Goal: Find specific page/section: Find specific page/section

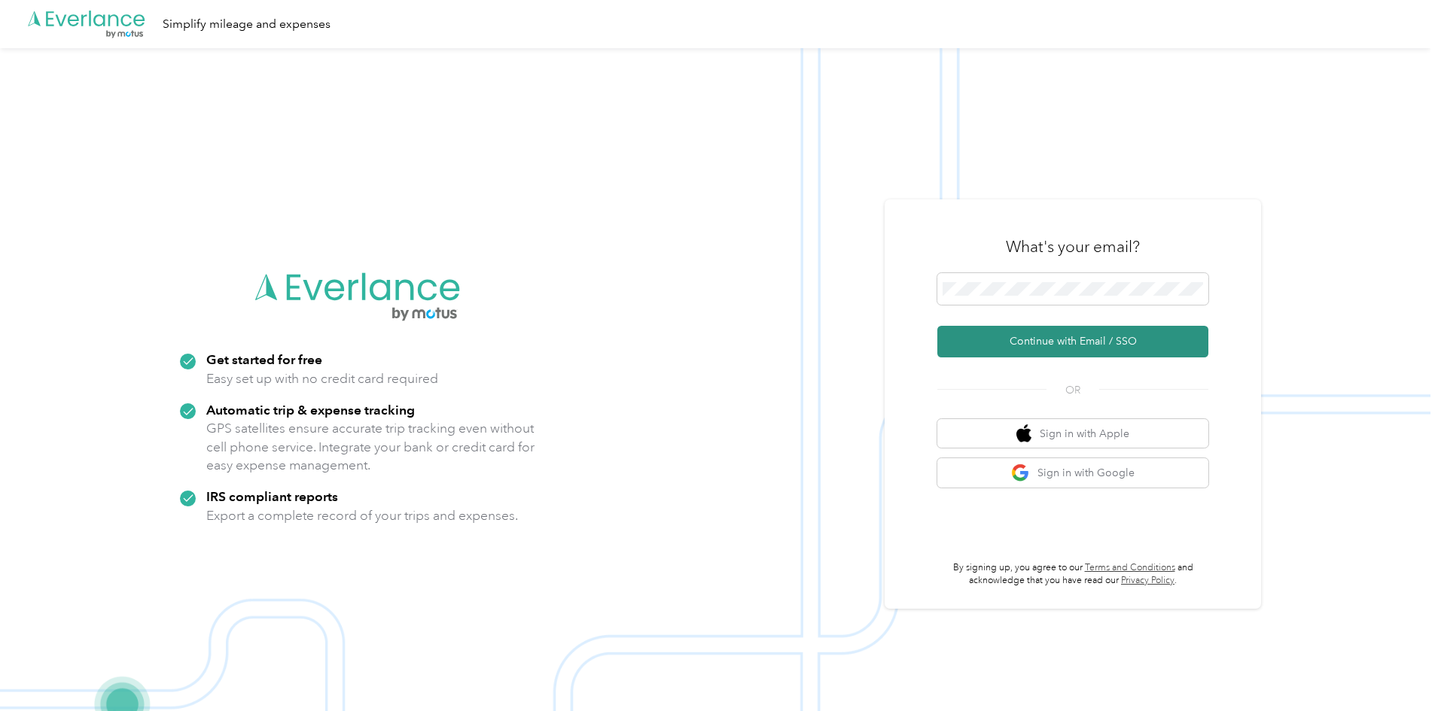
click at [1087, 345] on button "Continue with Email / SSO" at bounding box center [1072, 342] width 271 height 32
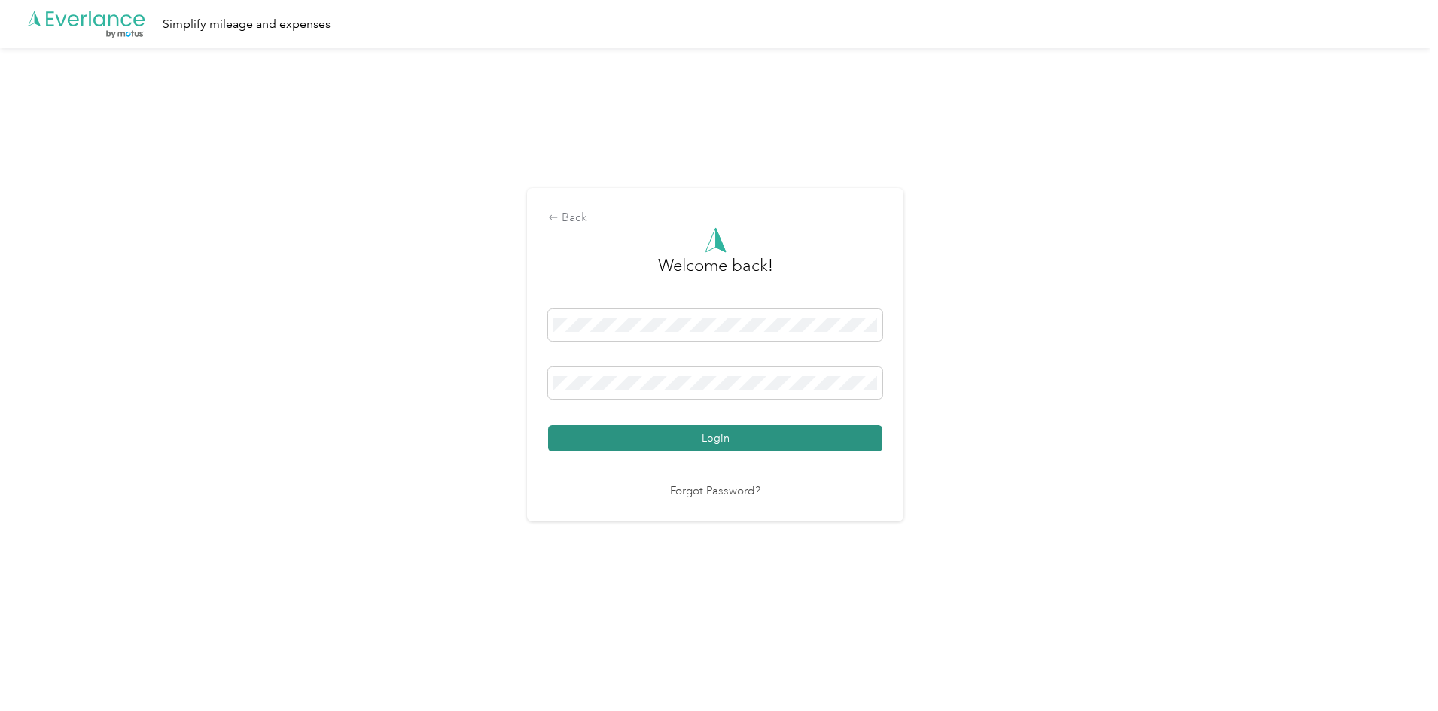
click at [734, 441] on button "Login" at bounding box center [715, 438] width 334 height 26
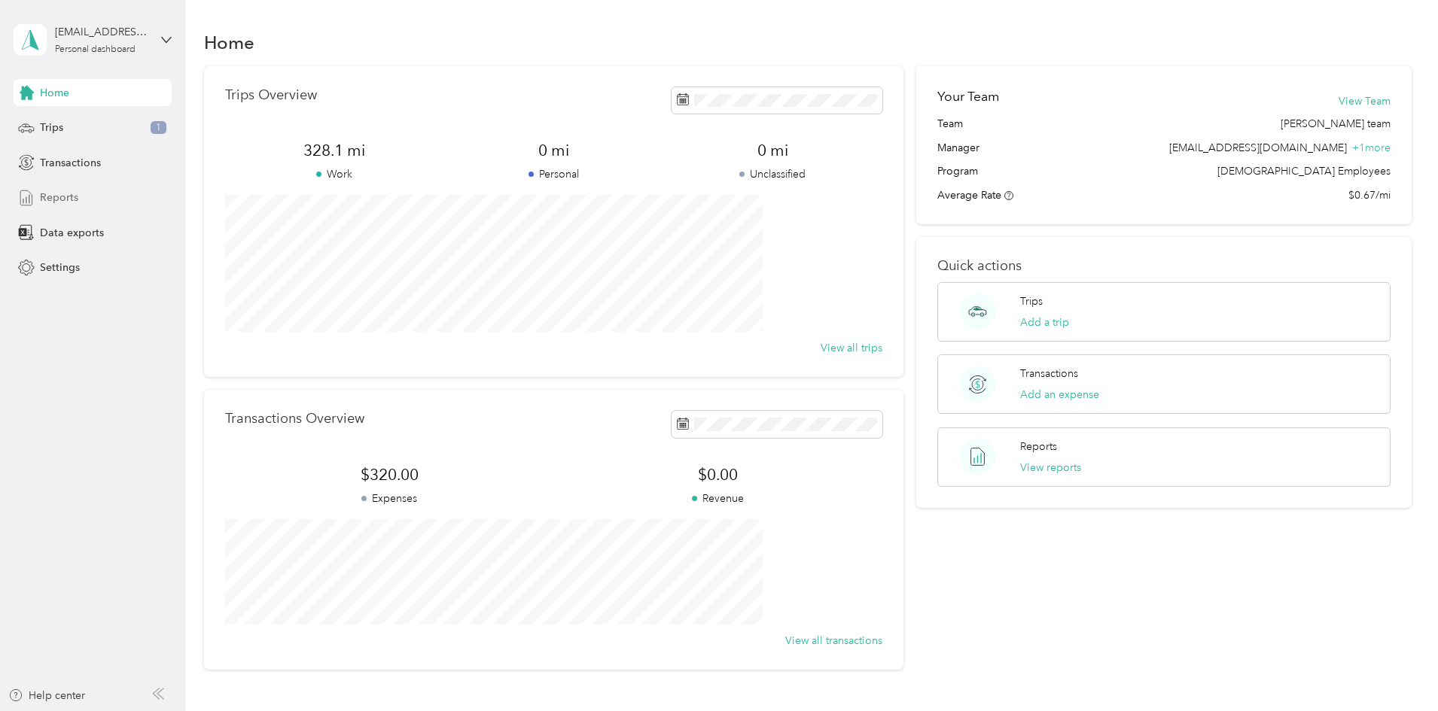
click at [77, 193] on span "Reports" at bounding box center [59, 198] width 38 height 16
